Goal: Information Seeking & Learning: Find specific fact

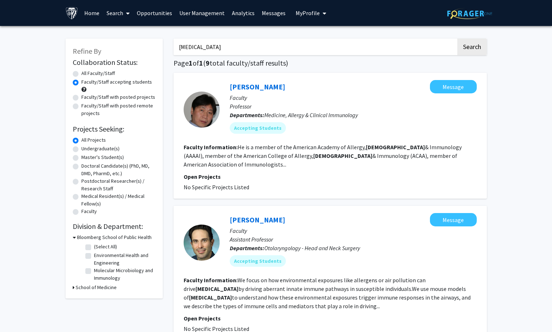
drag, startPoint x: 218, startPoint y: 48, endPoint x: 155, endPoint y: 49, distance: 62.7
type input "epigentics"
click at [457, 39] on button "Search" at bounding box center [472, 47] width 30 height 17
radio input "true"
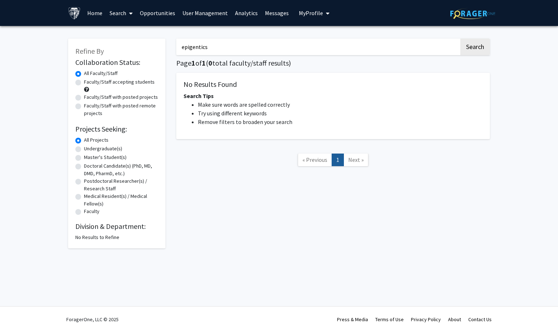
click at [213, 47] on input "epigentics" at bounding box center [317, 47] width 283 height 17
type input "epigentic"
click at [460, 39] on button "Search" at bounding box center [475, 47] width 30 height 17
